Goal: Task Accomplishment & Management: Manage account settings

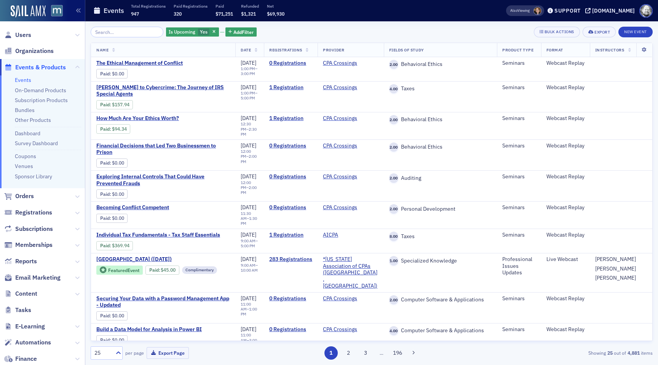
scroll to position [115, 0]
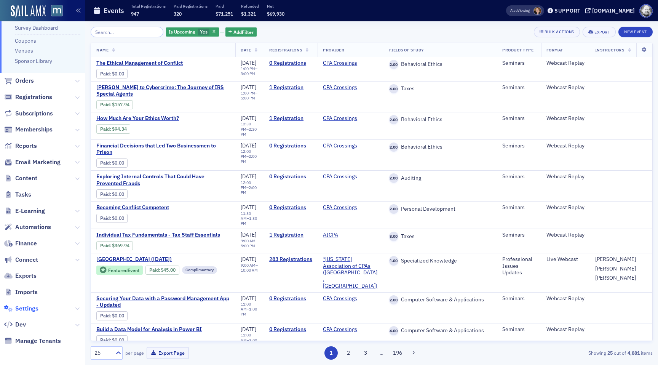
click at [24, 307] on span "Settings" at bounding box center [26, 308] width 23 height 8
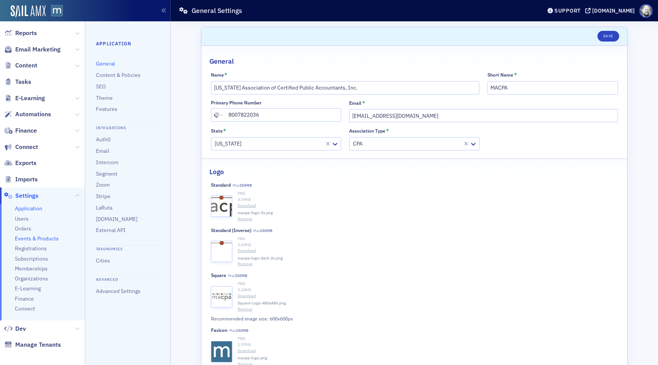
click at [33, 238] on span "Events & Products" at bounding box center [37, 238] width 44 height 7
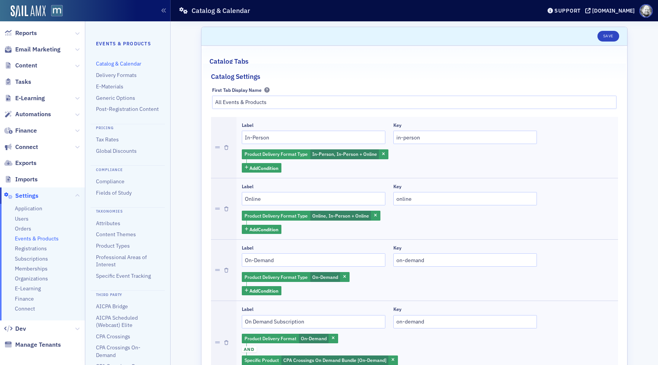
click at [126, 301] on div "Third Party AICPA Bridge AICPA Scheduled (Webcast) Elite CPA Crossings CPA Cros…" at bounding box center [128, 339] width 64 height 98
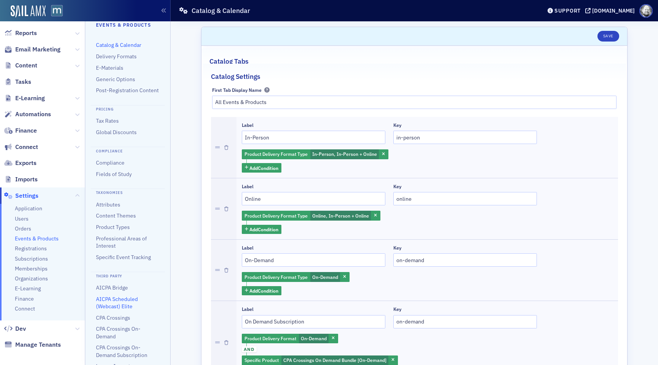
scroll to position [19, 0]
click at [115, 303] on link "AICPA Scheduled (Webcast) Elite" at bounding box center [117, 302] width 42 height 14
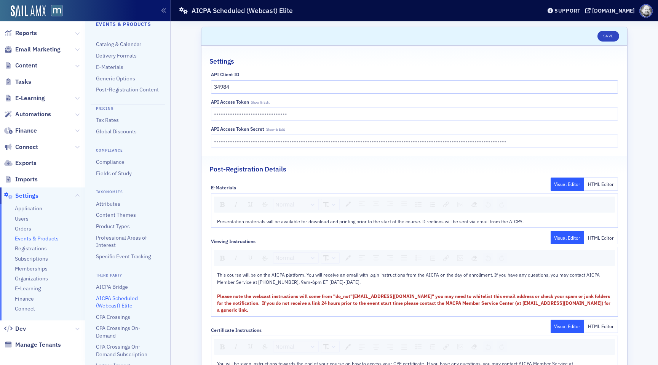
click at [259, 101] on span "Show & Edit" at bounding box center [260, 102] width 19 height 5
type input "0423FD09E3A27678DC2D8DEFC24DCB9E"
click at [278, 129] on span "Show & Edit" at bounding box center [275, 129] width 19 height 5
type input "e72653fc52f127ef25e3e70130a1454ddd52ac545a8518c03286333ca7ad7567f4cac3ba77a3409…"
